Goal: Task Accomplishment & Management: Complete application form

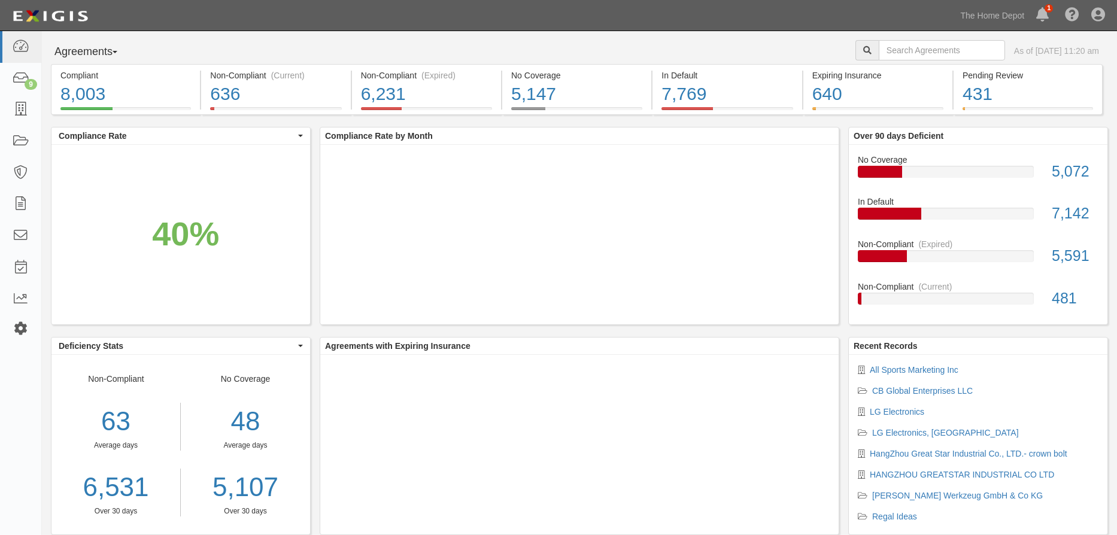
click at [19, 326] on icon at bounding box center [20, 329] width 17 height 10
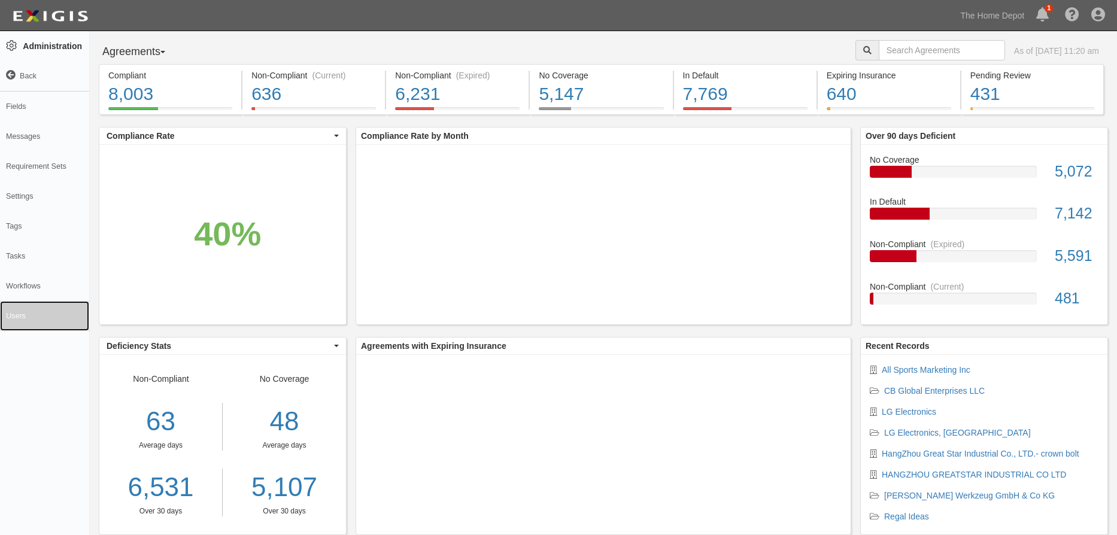
click at [22, 317] on link "Users" at bounding box center [44, 316] width 89 height 30
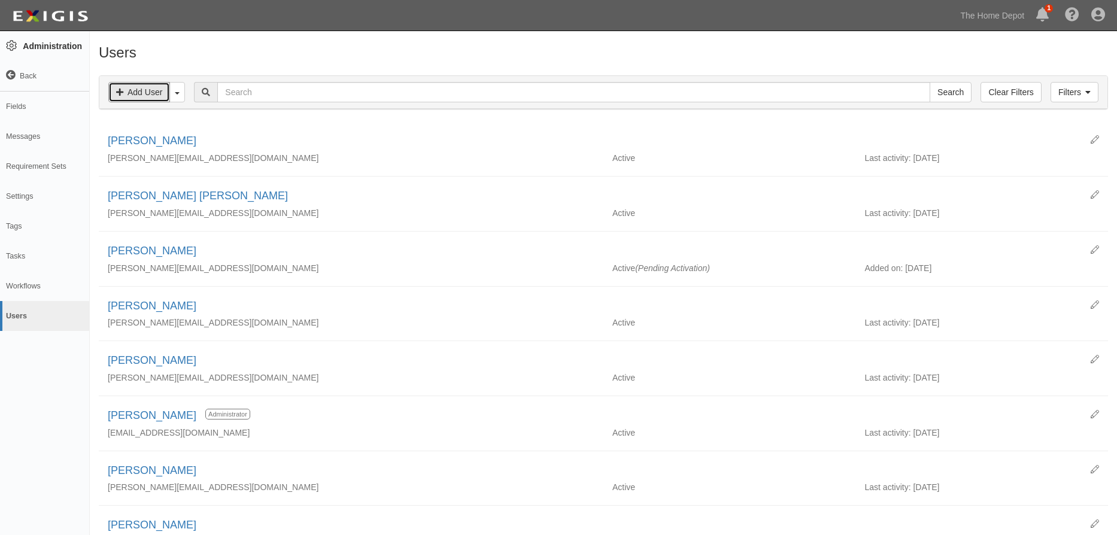
click at [148, 94] on link "Add User" at bounding box center [139, 92] width 62 height 20
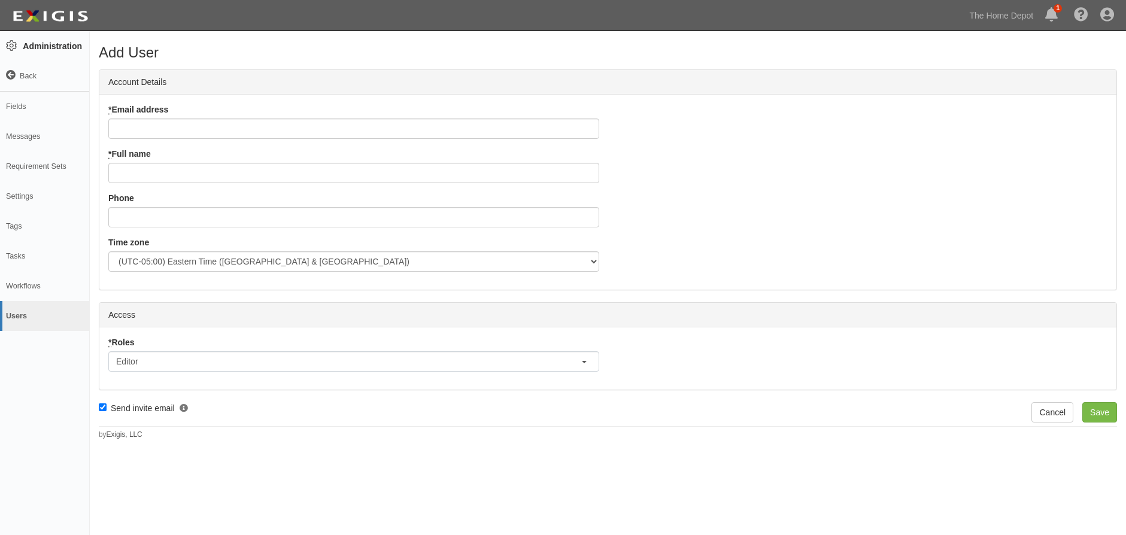
scroll to position [7, 4]
drag, startPoint x: 140, startPoint y: 136, endPoint x: 141, endPoint y: 128, distance: 8.4
click at [140, 136] on input "* Email address" at bounding box center [353, 128] width 491 height 20
paste input "[EMAIL_ADDRESS][DOMAIN_NAME]"
type input "elizabeth_a_rector@homedepot.com"
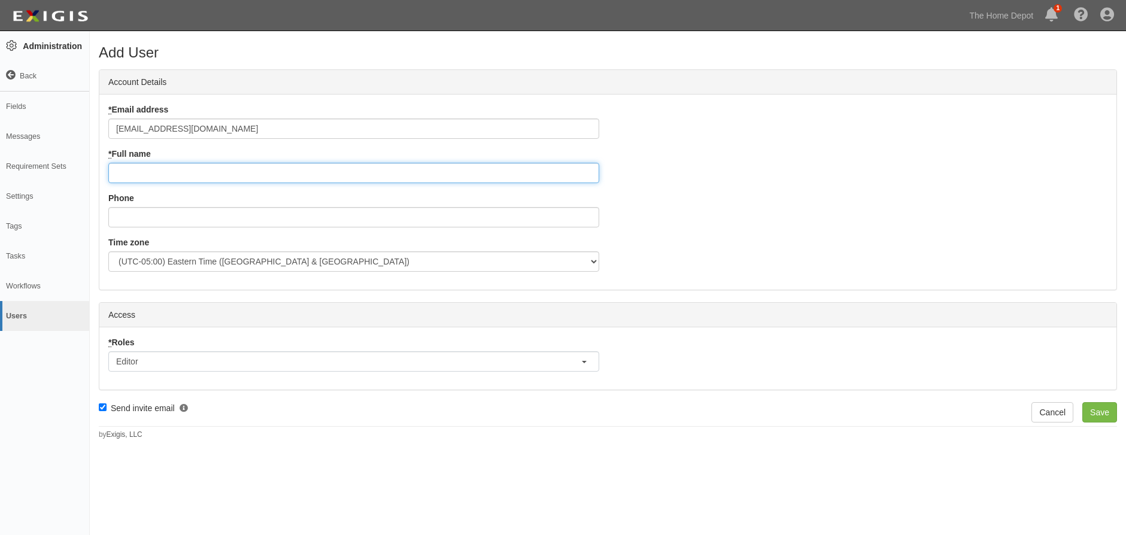
click at [145, 164] on input "* Full name" at bounding box center [353, 173] width 491 height 20
type input "Elizabeth A. Rector"
click at [133, 361] on span "Editor" at bounding box center [127, 361] width 22 height 12
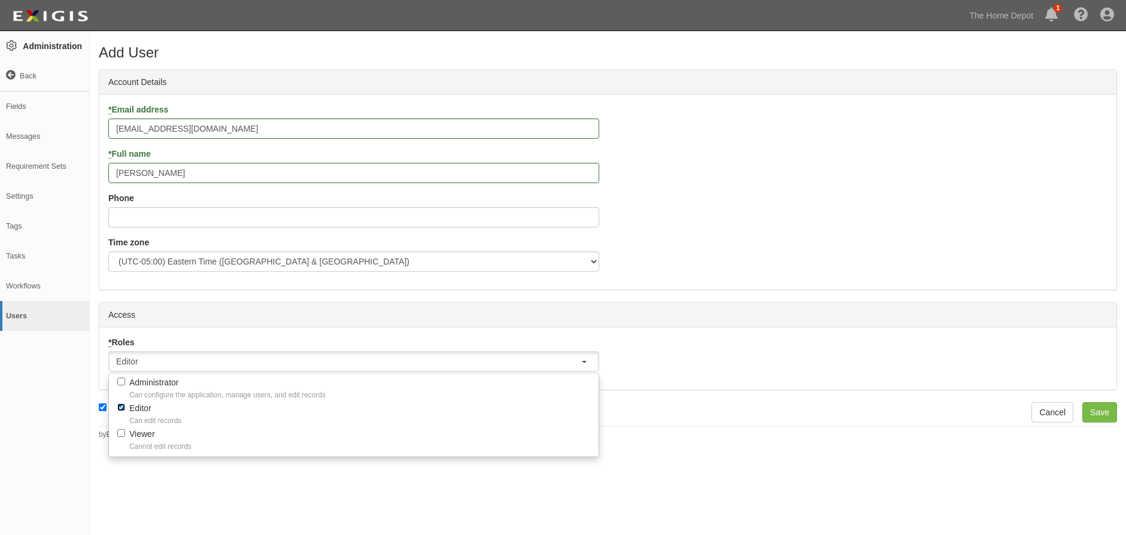
click at [120, 409] on input "Editor Can edit records" at bounding box center [121, 407] width 8 height 8
checkbox input "false"
select select
click at [123, 431] on input "Viewer Cannot edit records" at bounding box center [121, 433] width 8 height 8
checkbox input "true"
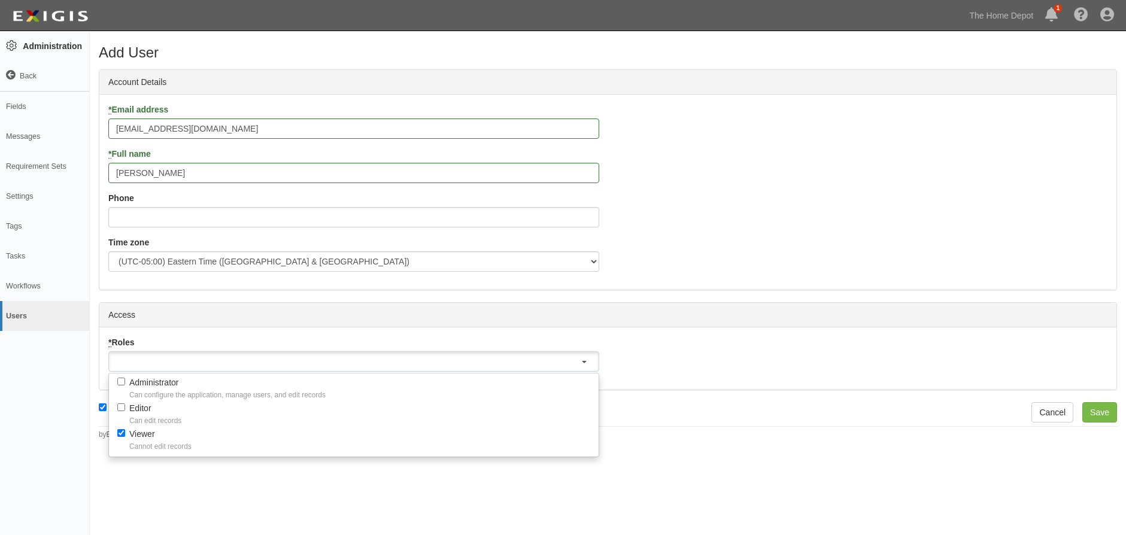
select select "organization_viewer"
click at [637, 442] on div "Add User Account Details * Email address elizabeth_a_rector@homedepot.com * Ful…" at bounding box center [563, 277] width 1126 height 482
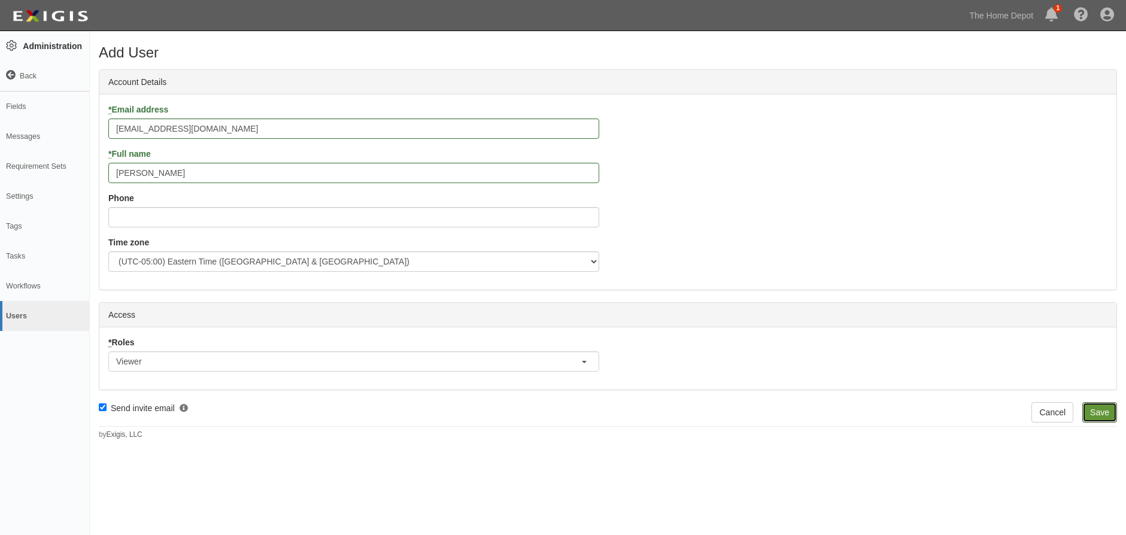
click at [1100, 416] on input "Save" at bounding box center [1099, 412] width 35 height 20
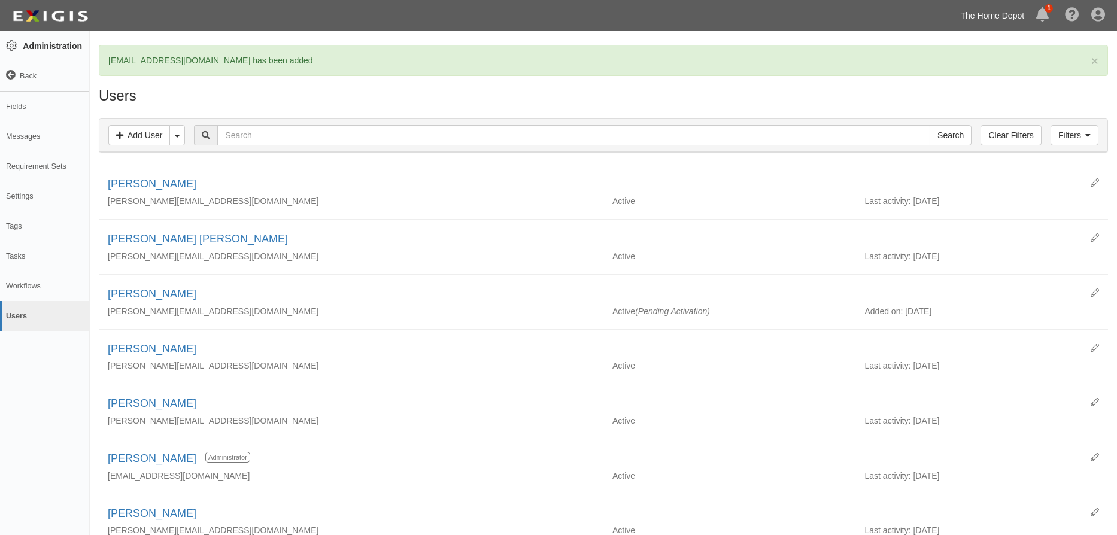
click at [995, 10] on link "The Home Depot" at bounding box center [992, 16] width 76 height 24
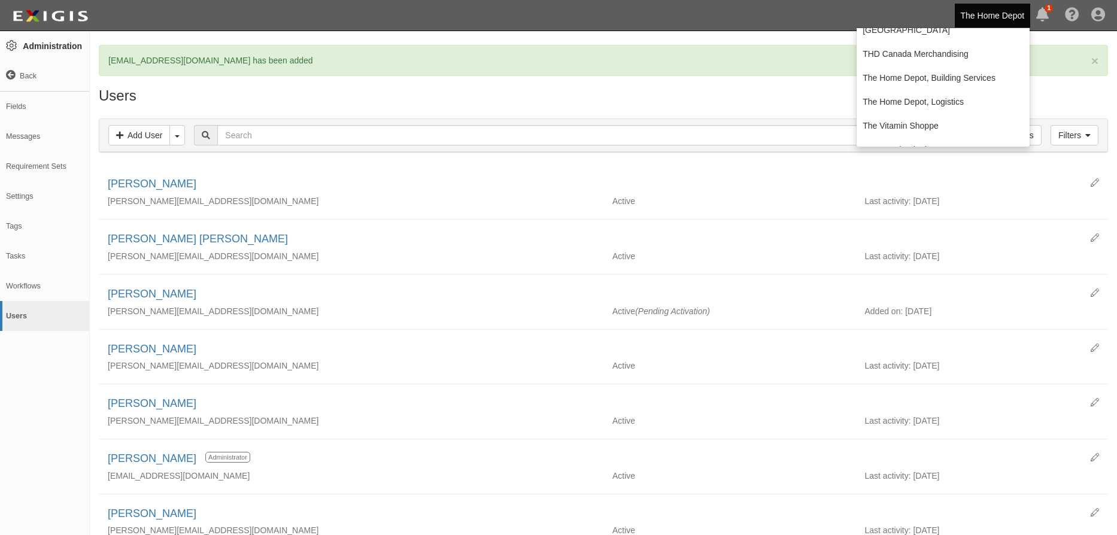
scroll to position [366, 0]
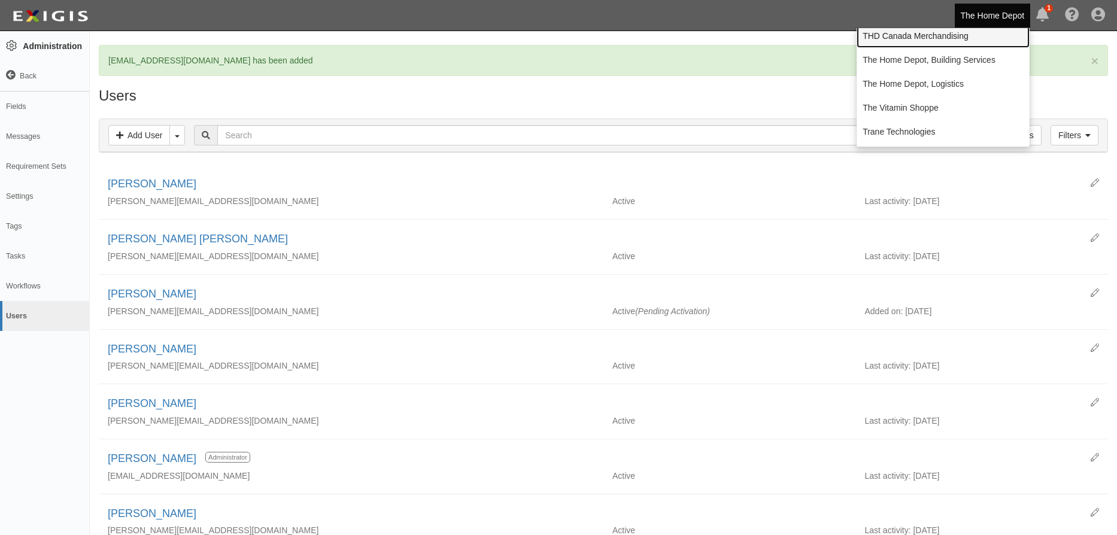
click at [916, 35] on link "THD Canada Merchandising" at bounding box center [942, 36] width 173 height 24
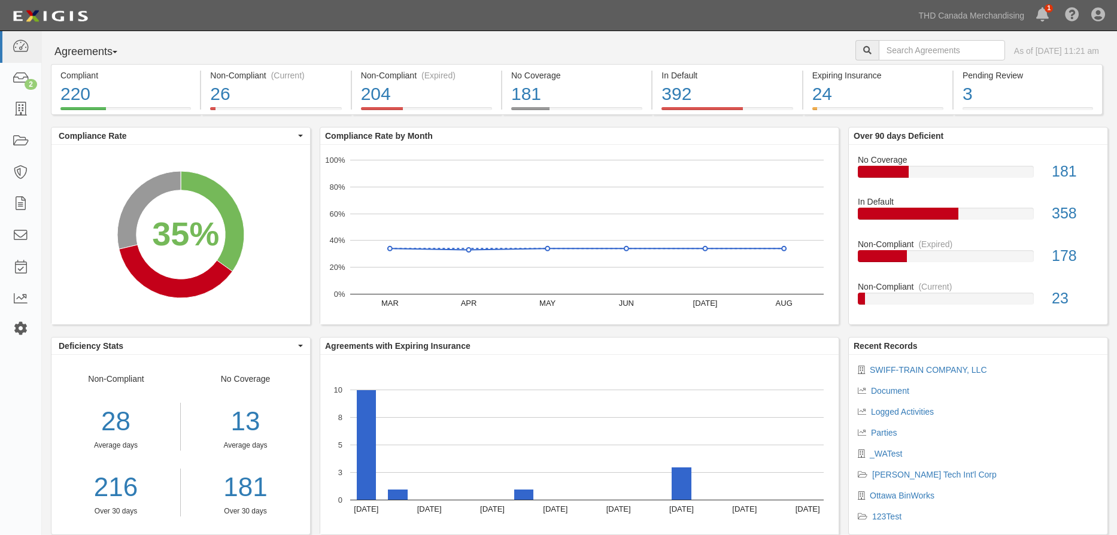
click at [20, 324] on icon at bounding box center [20, 329] width 17 height 10
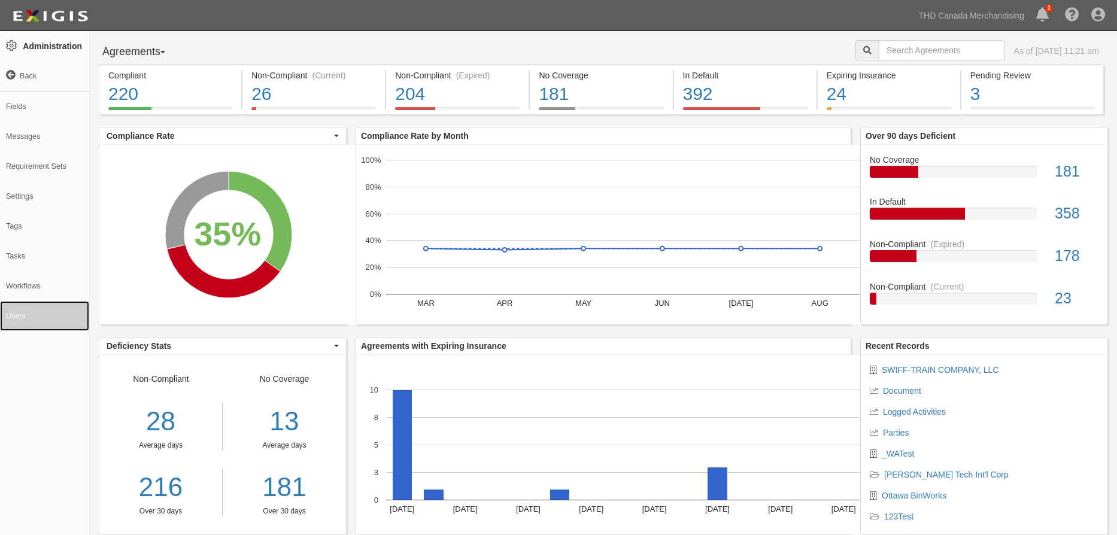
click at [21, 320] on link "Users" at bounding box center [44, 316] width 89 height 30
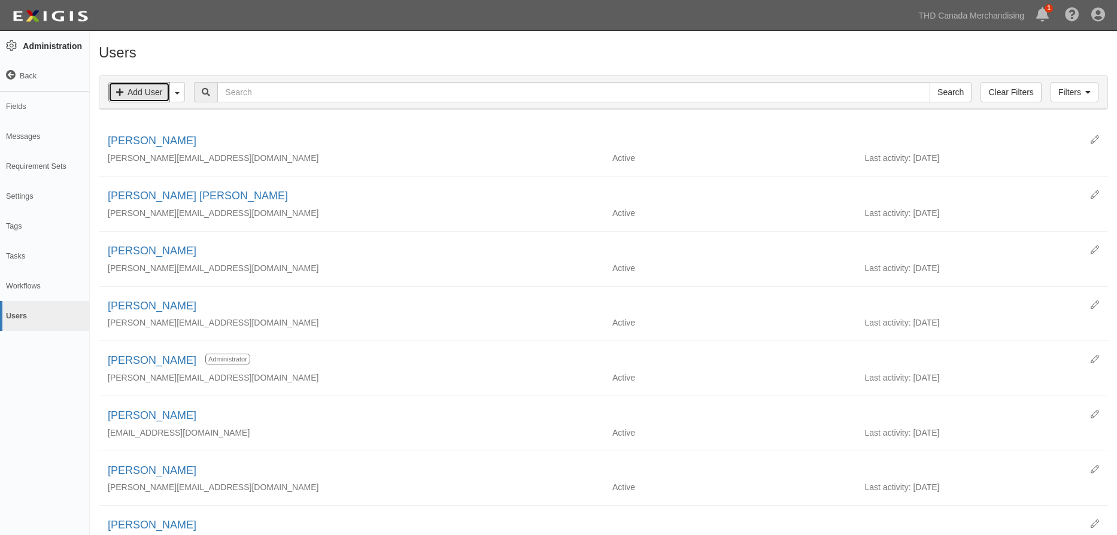
click at [124, 93] on link "Add User" at bounding box center [139, 92] width 62 height 20
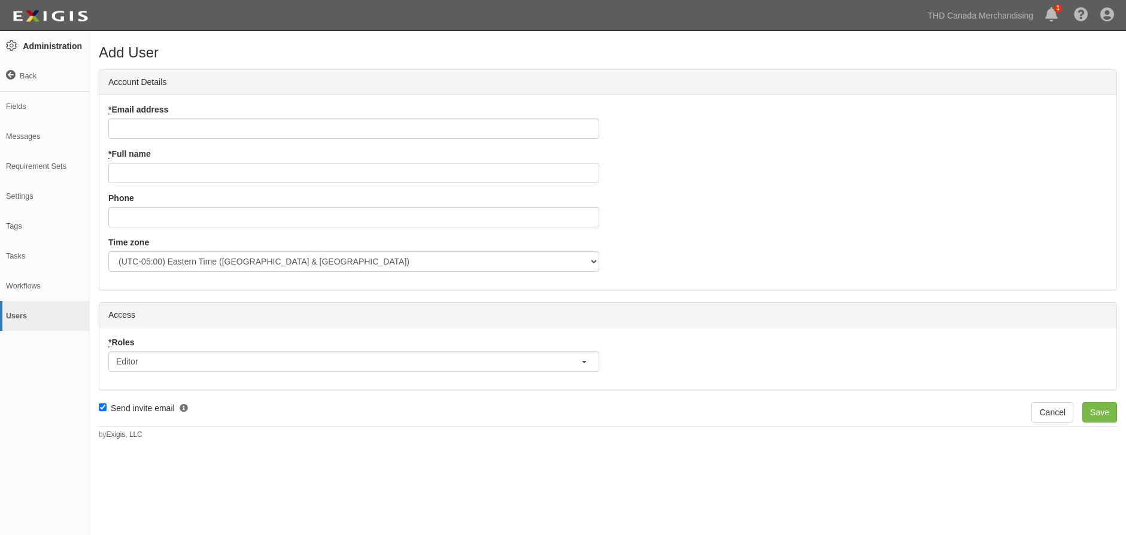
scroll to position [7, 4]
drag, startPoint x: 145, startPoint y: 133, endPoint x: 162, endPoint y: 158, distance: 30.2
click at [145, 132] on input "* Email address" at bounding box center [353, 128] width 491 height 20
paste input "[EMAIL_ADDRESS][DOMAIN_NAME]"
type input "[EMAIL_ADDRESS][DOMAIN_NAME]"
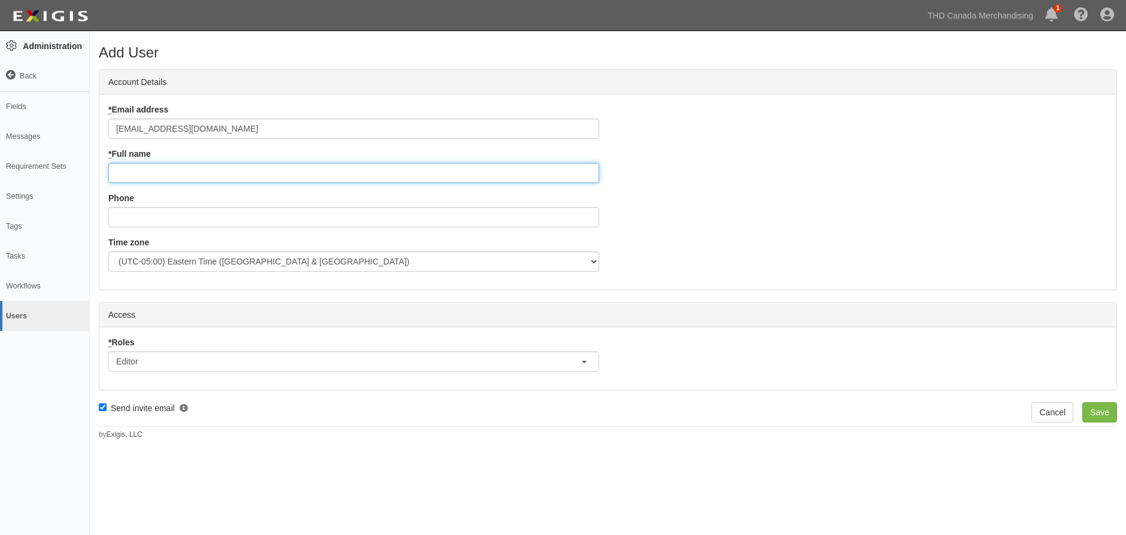
click at [154, 169] on input "* Full name" at bounding box center [353, 173] width 491 height 20
type input "[PERSON_NAME]"
click at [142, 362] on button "Editor" at bounding box center [353, 361] width 491 height 20
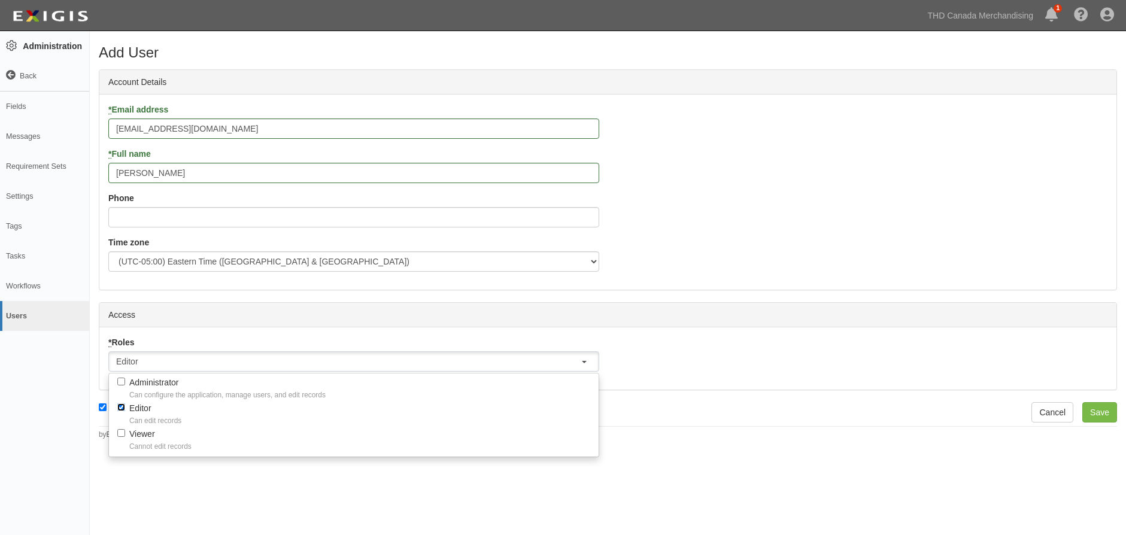
click at [122, 409] on input "Editor Can edit records" at bounding box center [121, 407] width 8 height 8
checkbox input "false"
select select
click at [123, 431] on input "Viewer Cannot edit records" at bounding box center [121, 433] width 8 height 8
checkbox input "true"
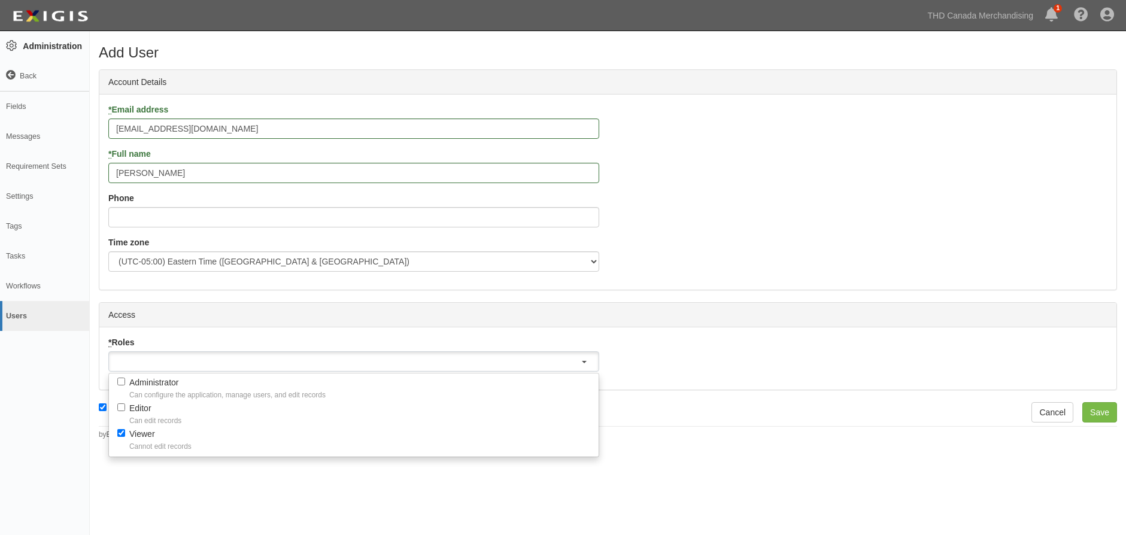
select select "organization_viewer"
click at [274, 512] on div "Add User Account Details * Email address [PERSON_NAME][EMAIL_ADDRESS][DOMAIN_NA…" at bounding box center [563, 277] width 1126 height 482
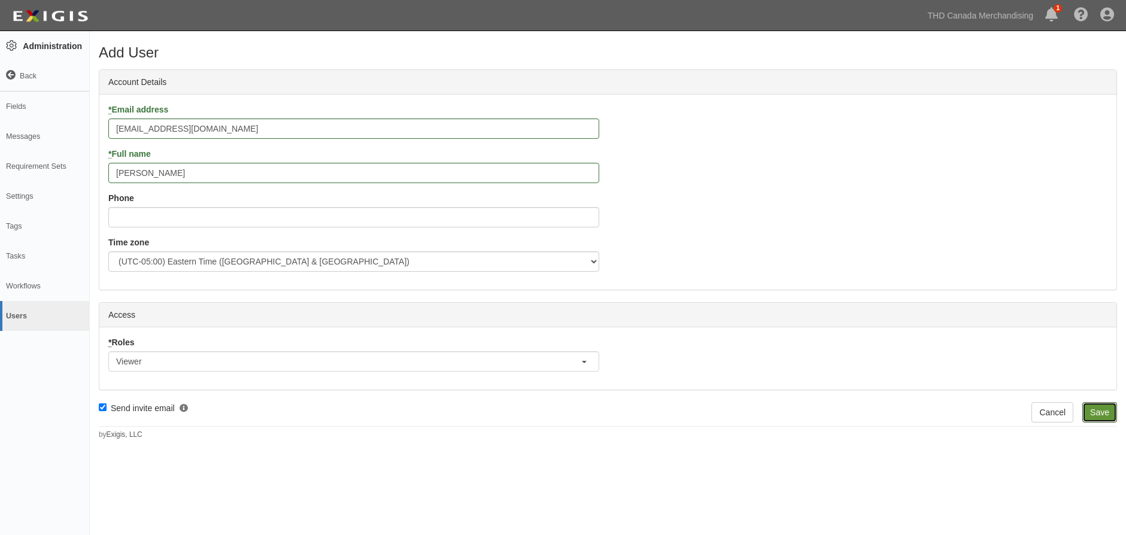
click at [1100, 414] on input "Save" at bounding box center [1099, 412] width 35 height 20
